Goal: Manage account settings

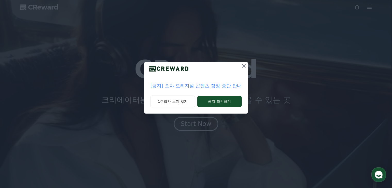
click at [242, 64] on icon at bounding box center [244, 66] width 6 height 6
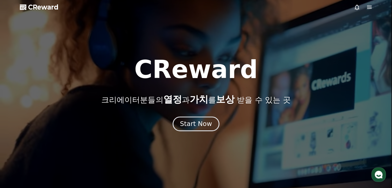
click at [206, 125] on div "Start Now" at bounding box center [196, 123] width 32 height 9
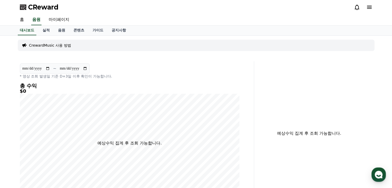
click at [365, 7] on div at bounding box center [363, 7] width 19 height 6
click at [372, 7] on icon at bounding box center [369, 7] width 6 height 6
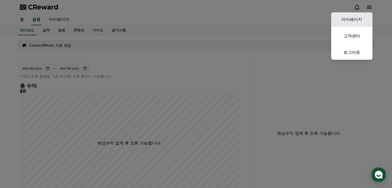
click at [350, 20] on link "마이페이지" at bounding box center [351, 19] width 41 height 14
select select "**********"
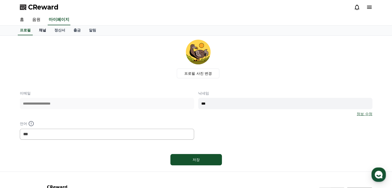
click at [42, 28] on link "채널" at bounding box center [42, 30] width 15 height 10
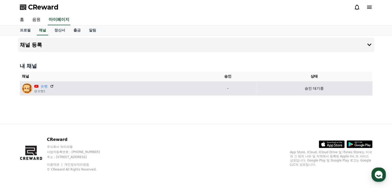
click at [317, 88] on p "승인 대기중" at bounding box center [313, 88] width 19 height 5
